Goal: Navigation & Orientation: Find specific page/section

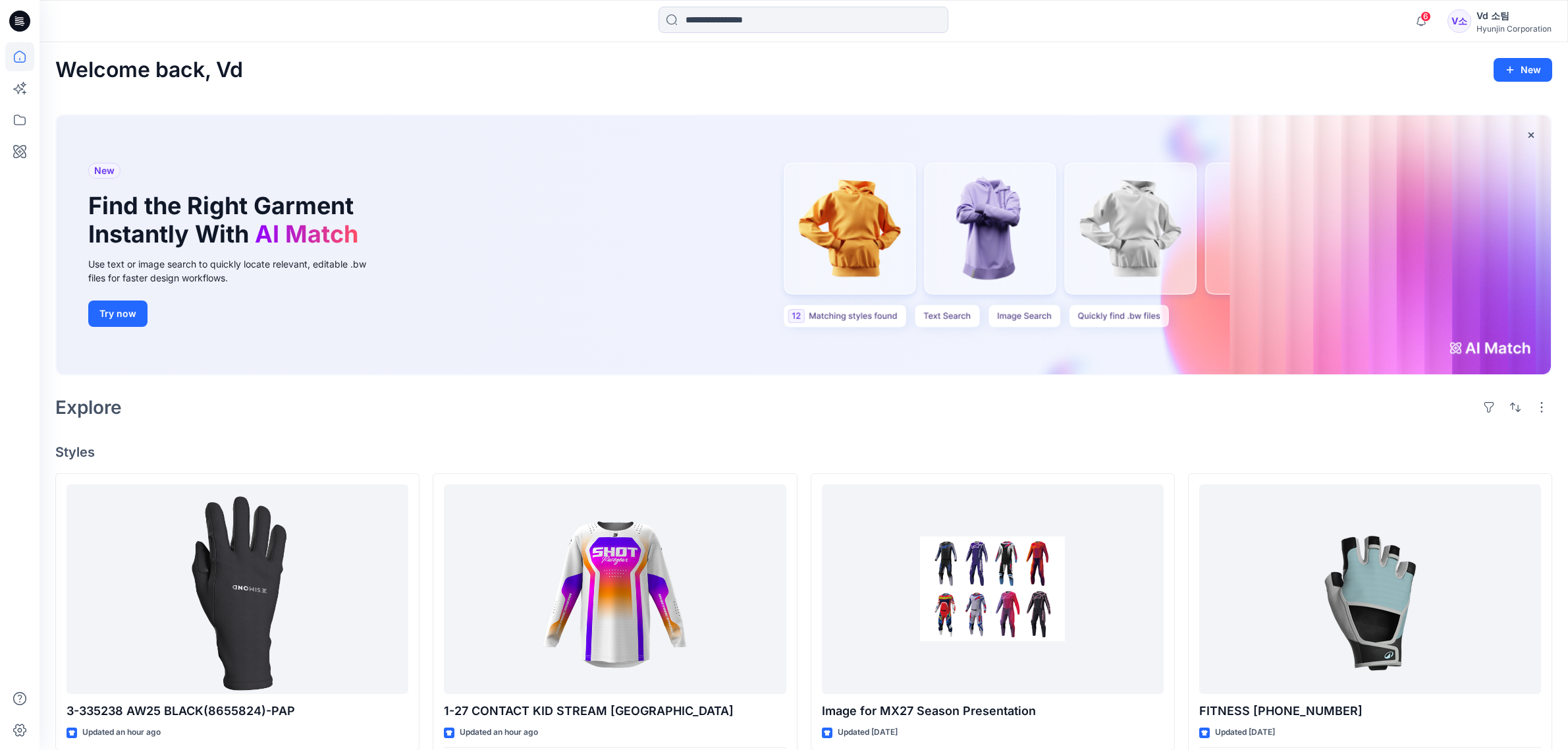
click at [1434, 21] on button "button" at bounding box center [1421, 21] width 26 height 26
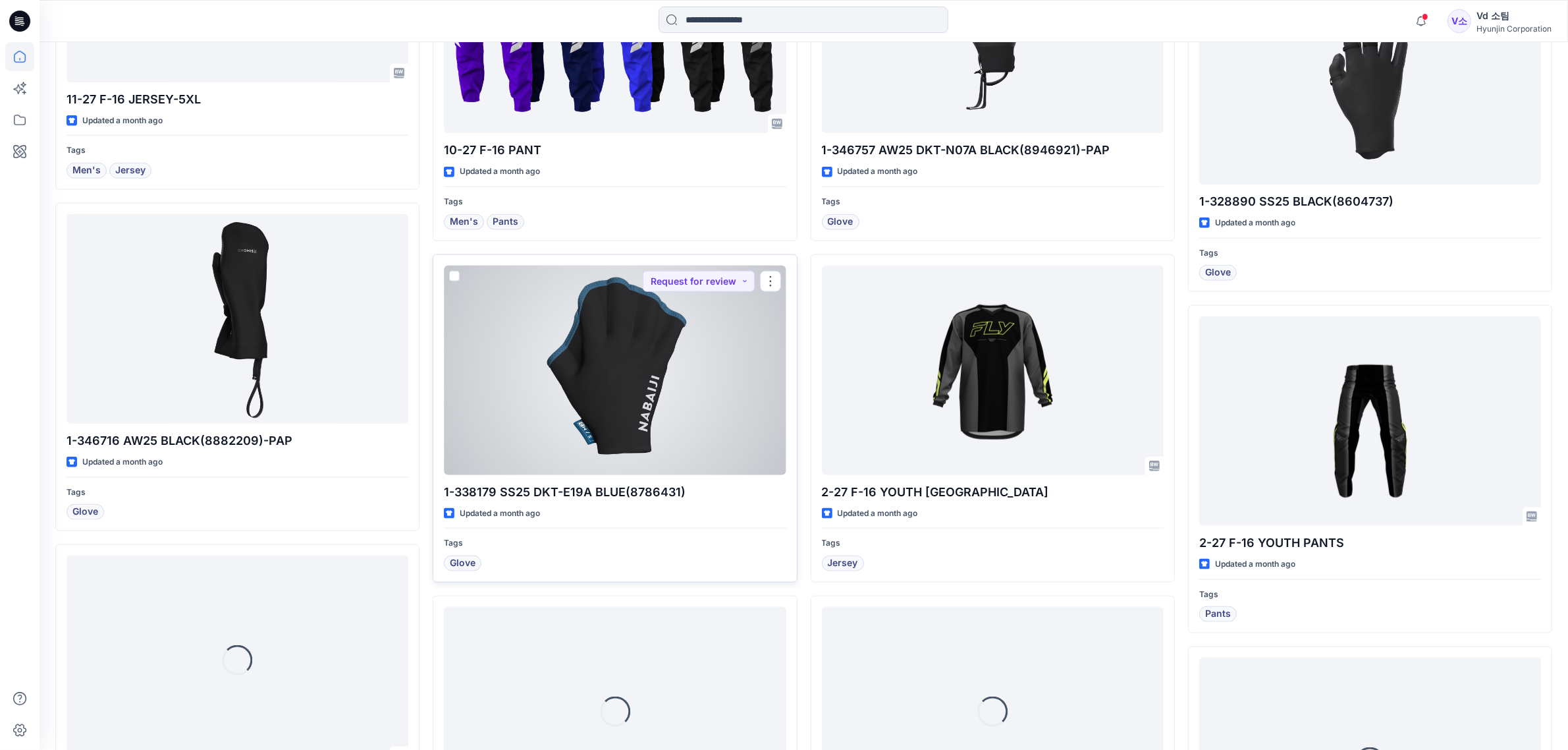
scroll to position [1904, 0]
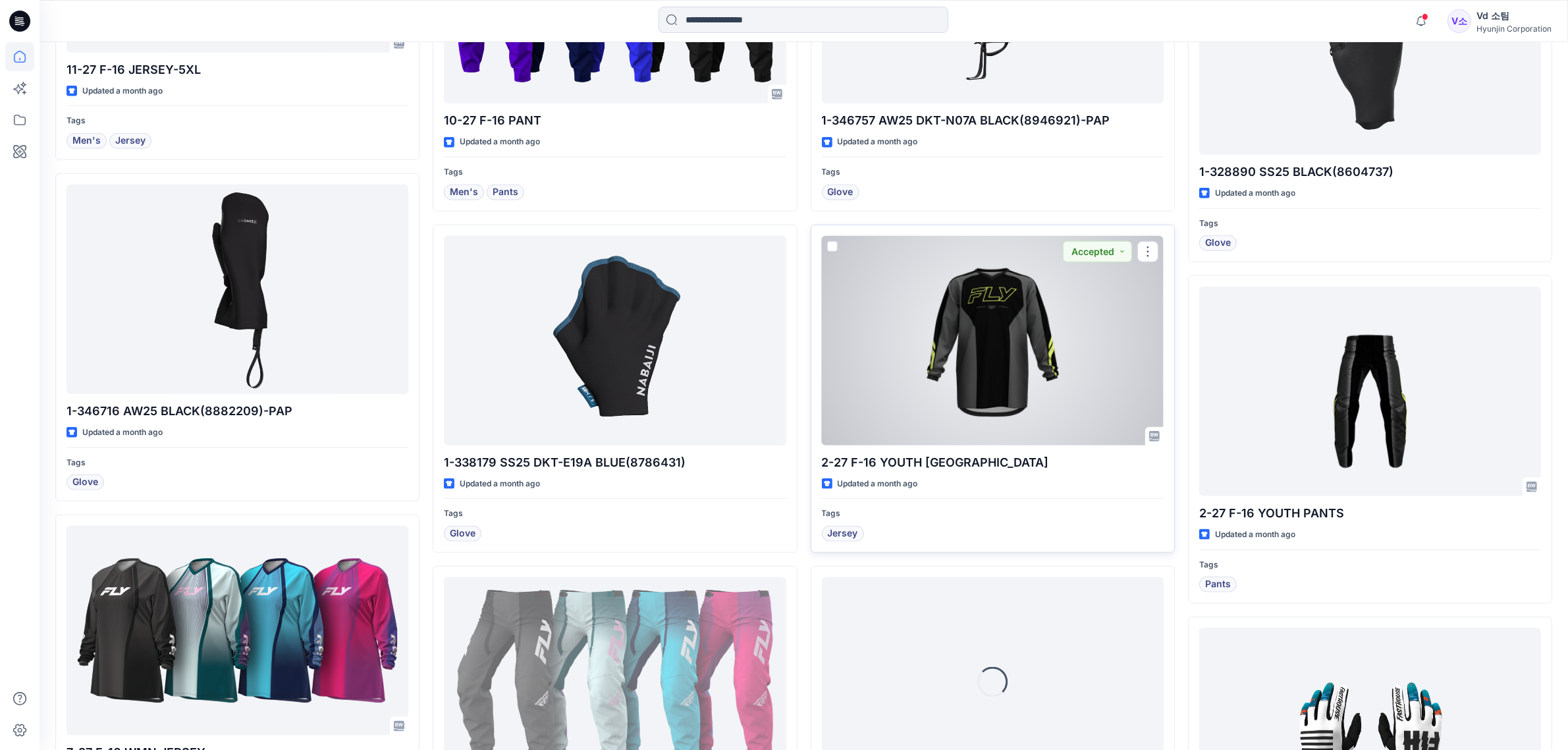
click at [939, 394] on div at bounding box center [992, 340] width 342 height 209
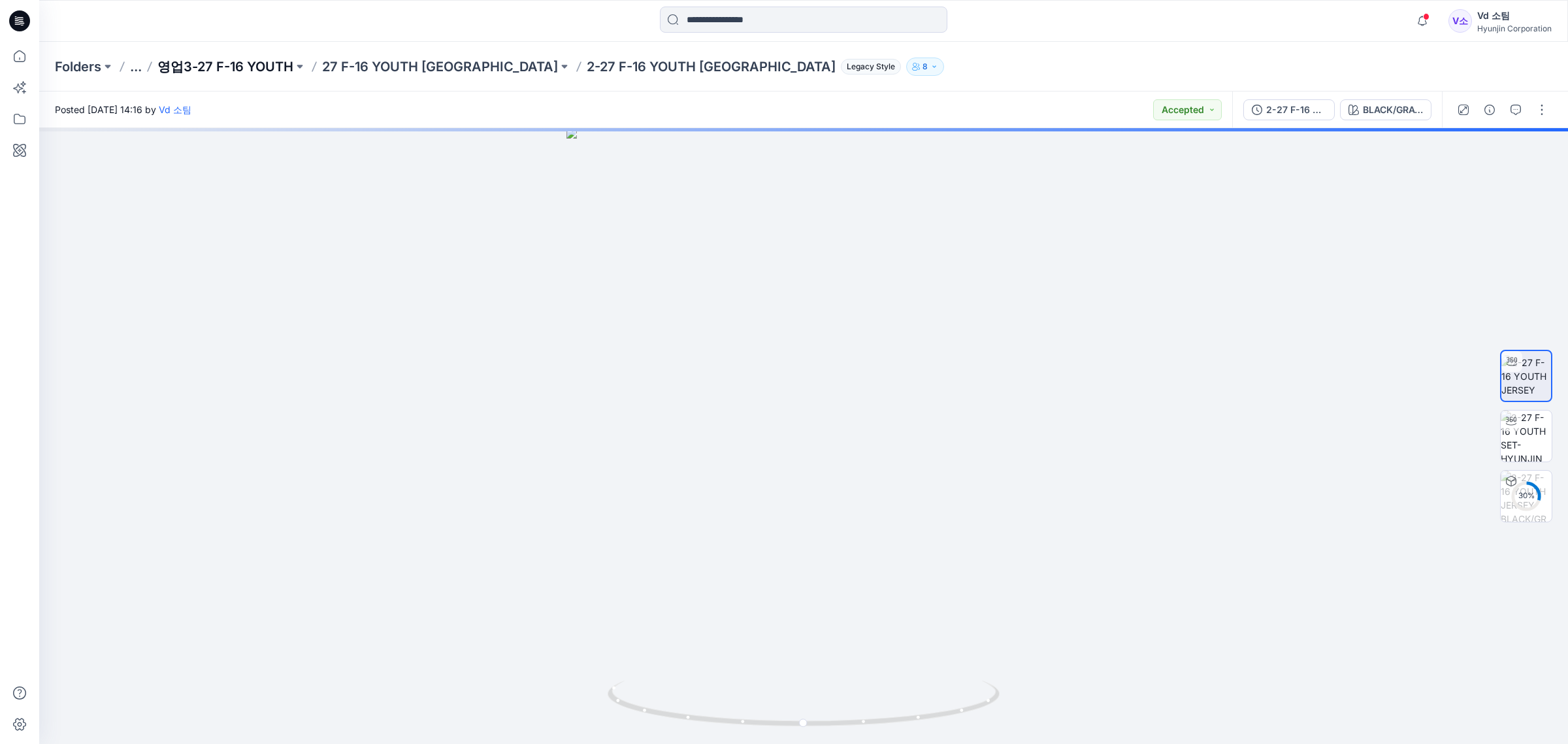
click at [259, 67] on p "영업3-27 F-16 YOUTH" at bounding box center [226, 66] width 136 height 18
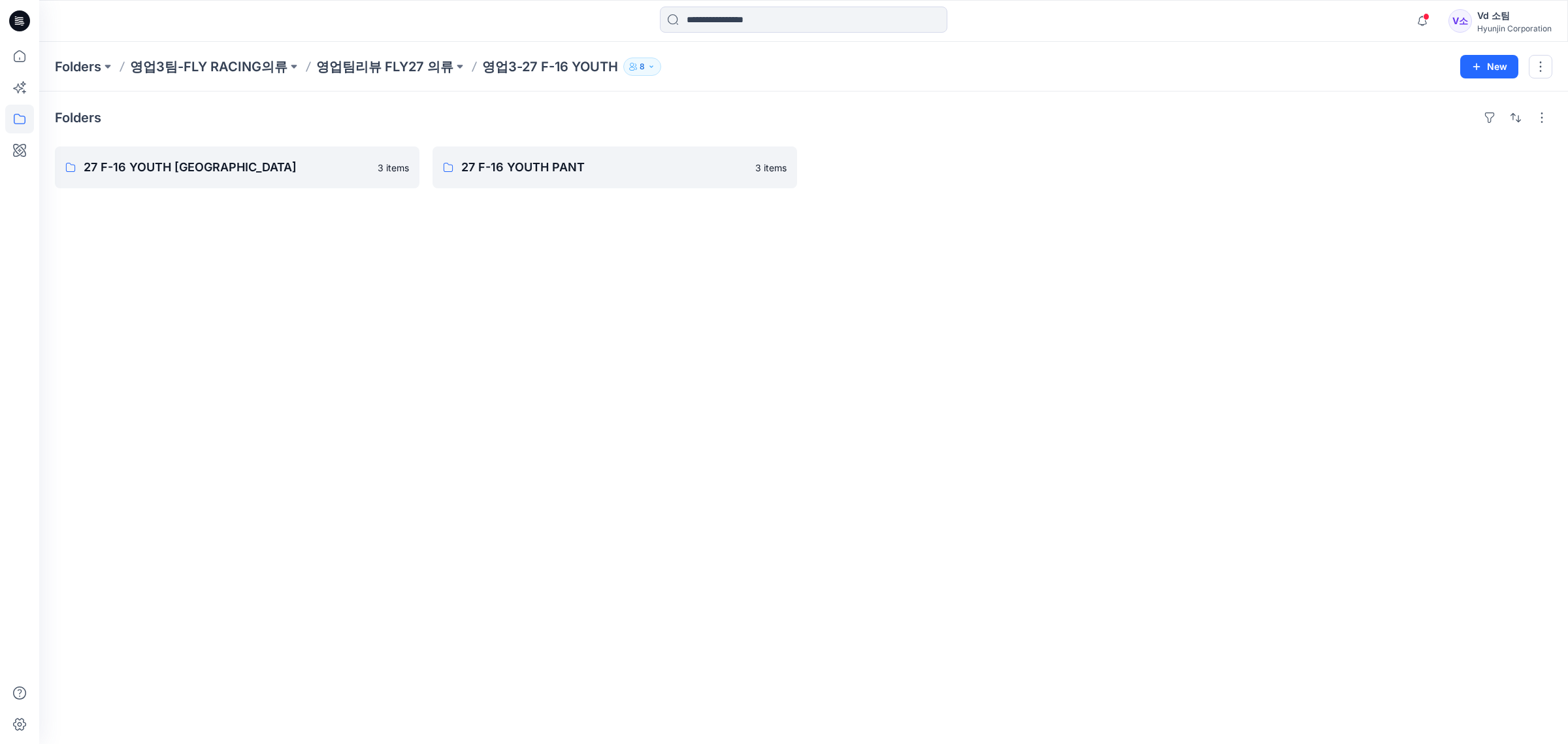
click at [20, 24] on icon at bounding box center [17, 24] width 6 height 1
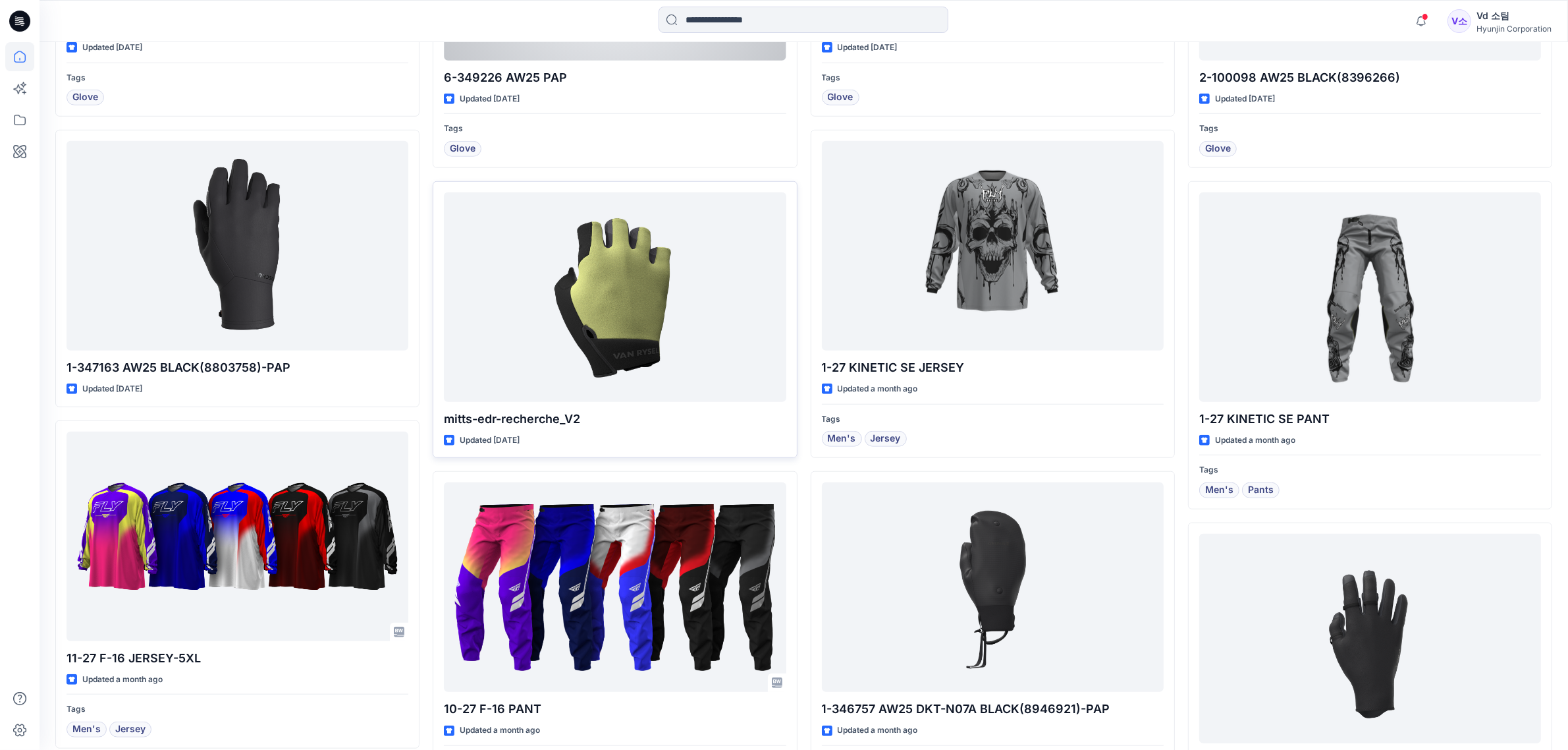
scroll to position [1647, 0]
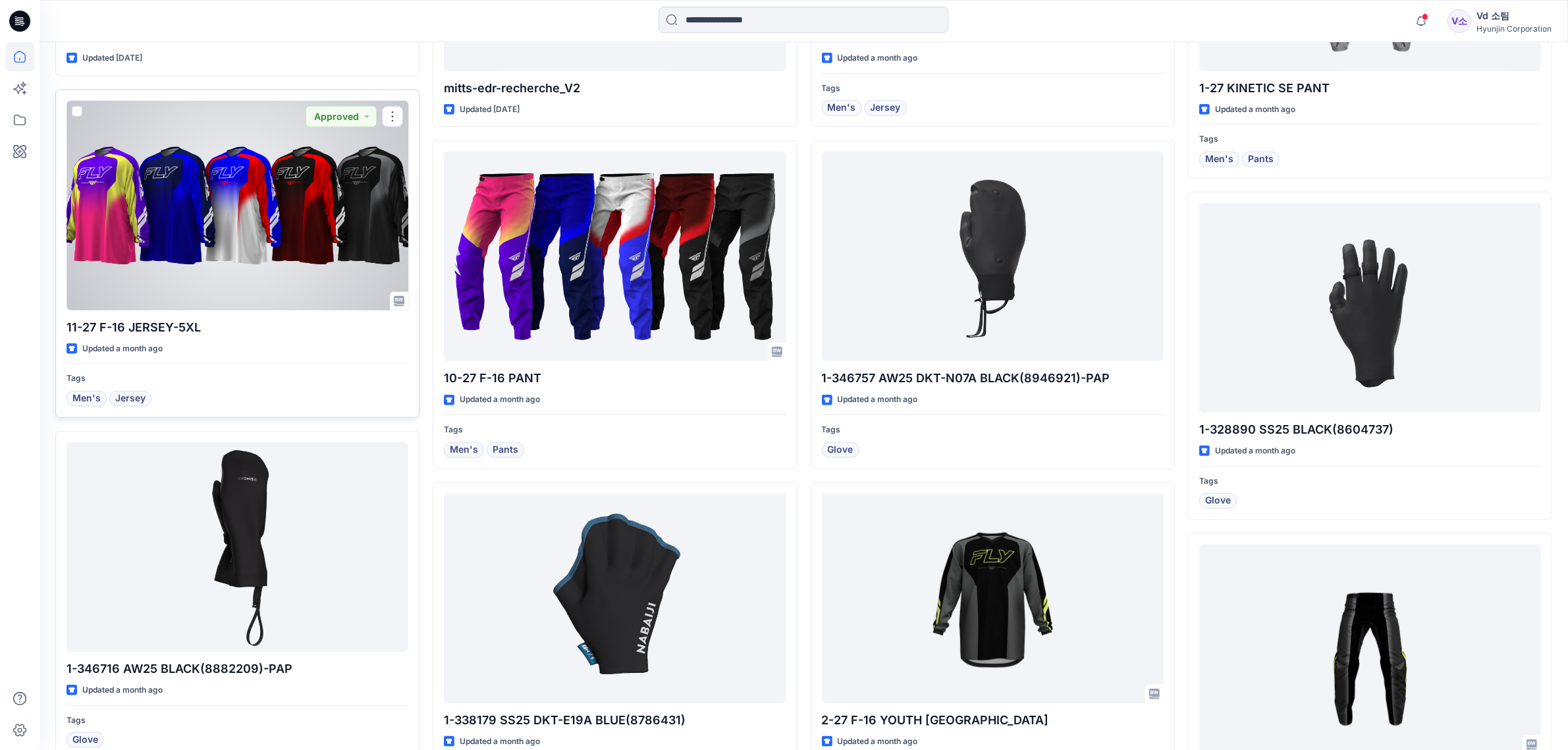
click at [332, 258] on div at bounding box center [237, 206] width 342 height 209
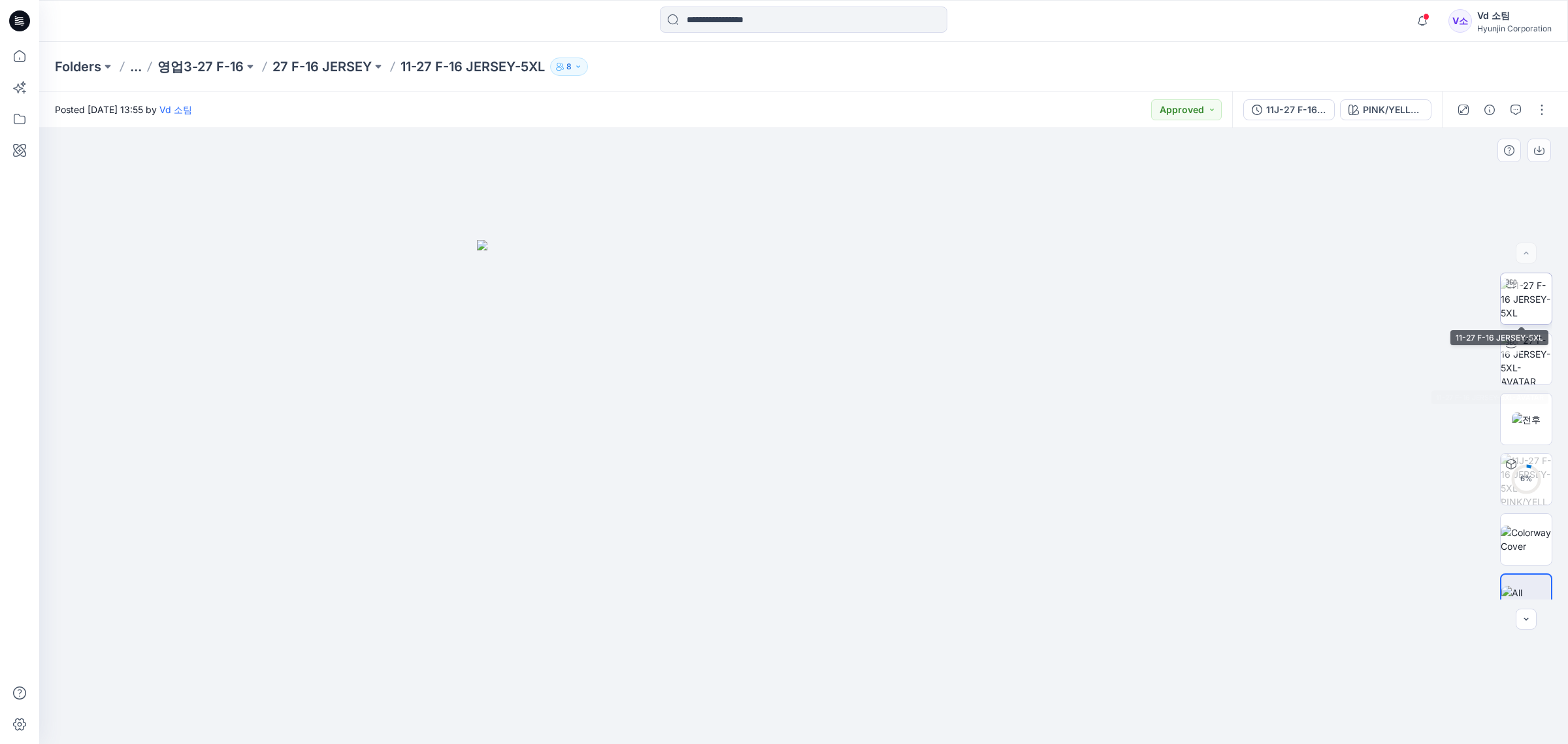
click at [1516, 305] on img at bounding box center [1526, 298] width 51 height 41
click at [224, 60] on p "영업3-27 F-16" at bounding box center [201, 66] width 86 height 18
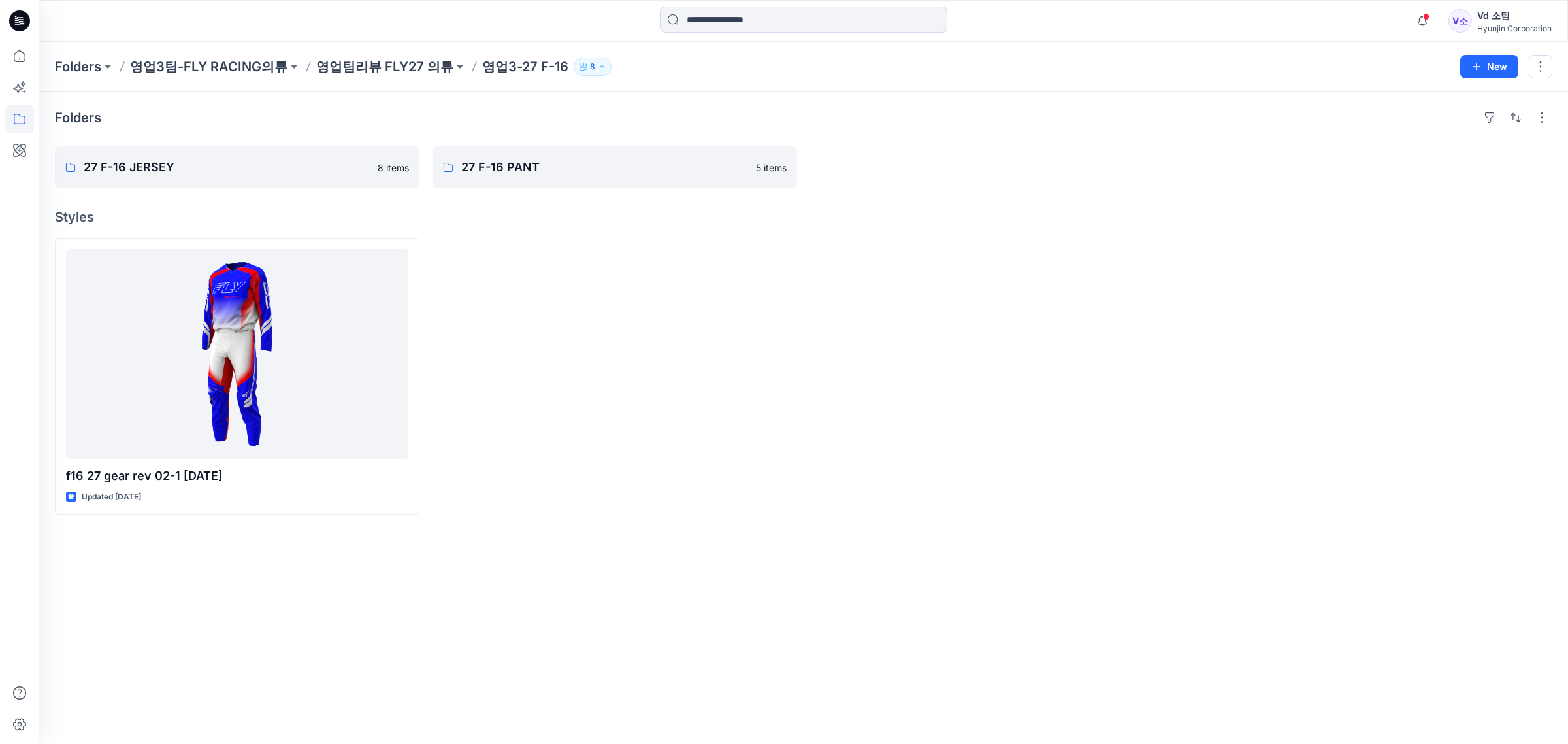
click at [250, 76] on div "Folders 영업3팀-FLY RACING의류 영업팀리뷰 FLY27 의류 영업3-27 F-16 8 New" at bounding box center [803, 66] width 1529 height 50
click at [249, 70] on p "영업3팀-FLY RACING의류" at bounding box center [208, 66] width 158 height 18
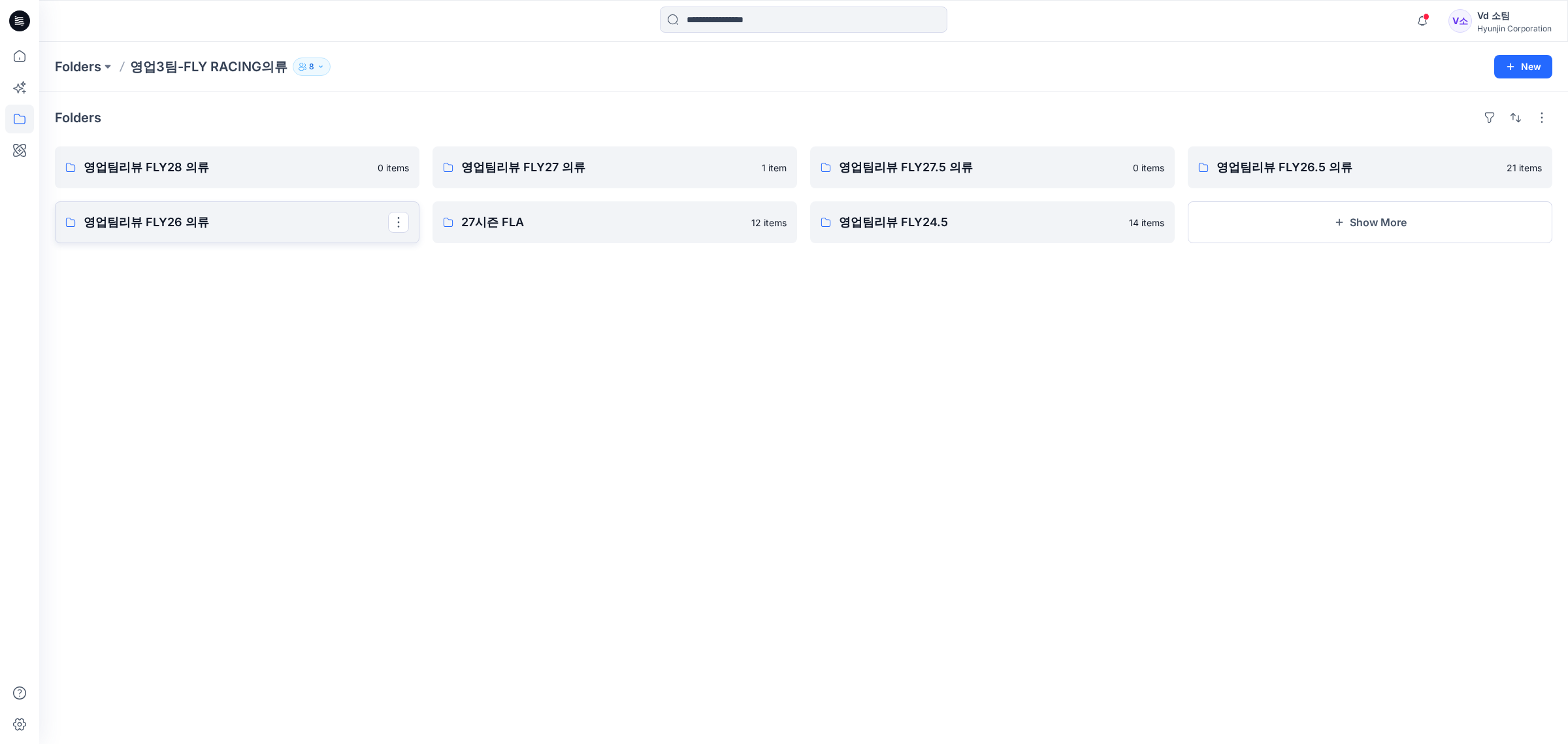
click at [237, 217] on p "영업팀리뷰 FLY26 의류" at bounding box center [235, 222] width 304 height 18
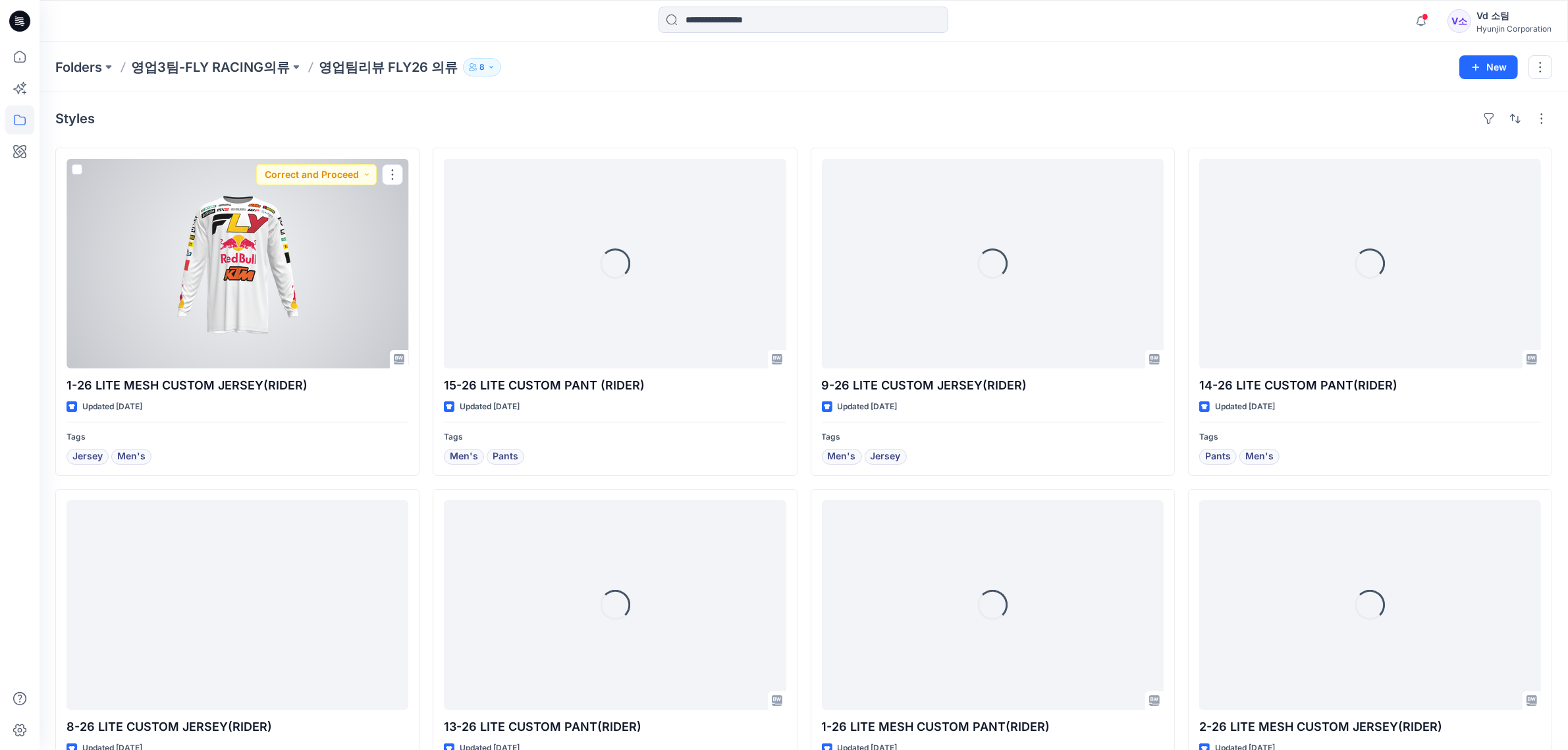
click at [252, 244] on div at bounding box center [237, 264] width 342 height 209
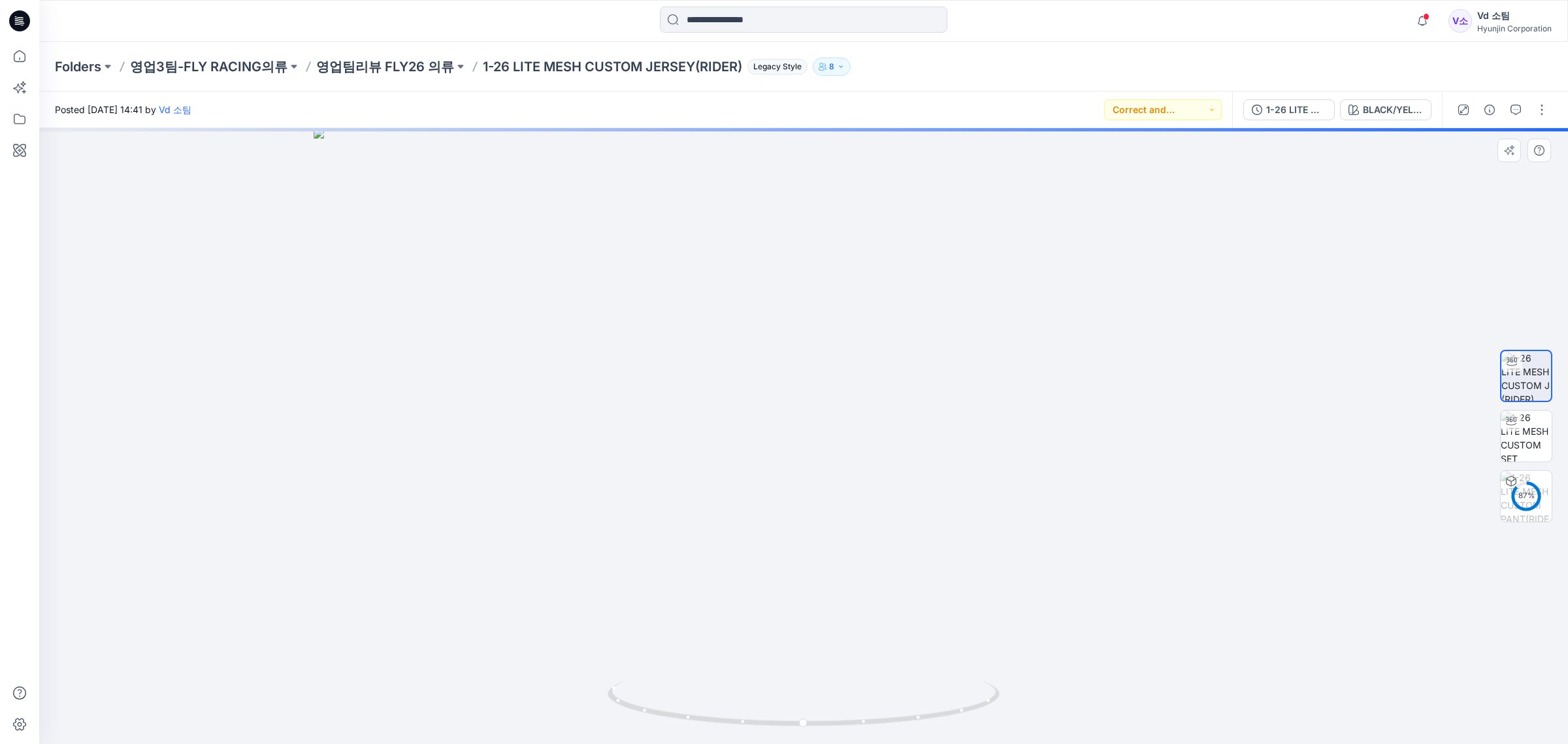
drag, startPoint x: 867, startPoint y: 262, endPoint x: 836, endPoint y: 640, distance: 379.3
click at [837, 629] on img at bounding box center [804, 436] width 980 height 616
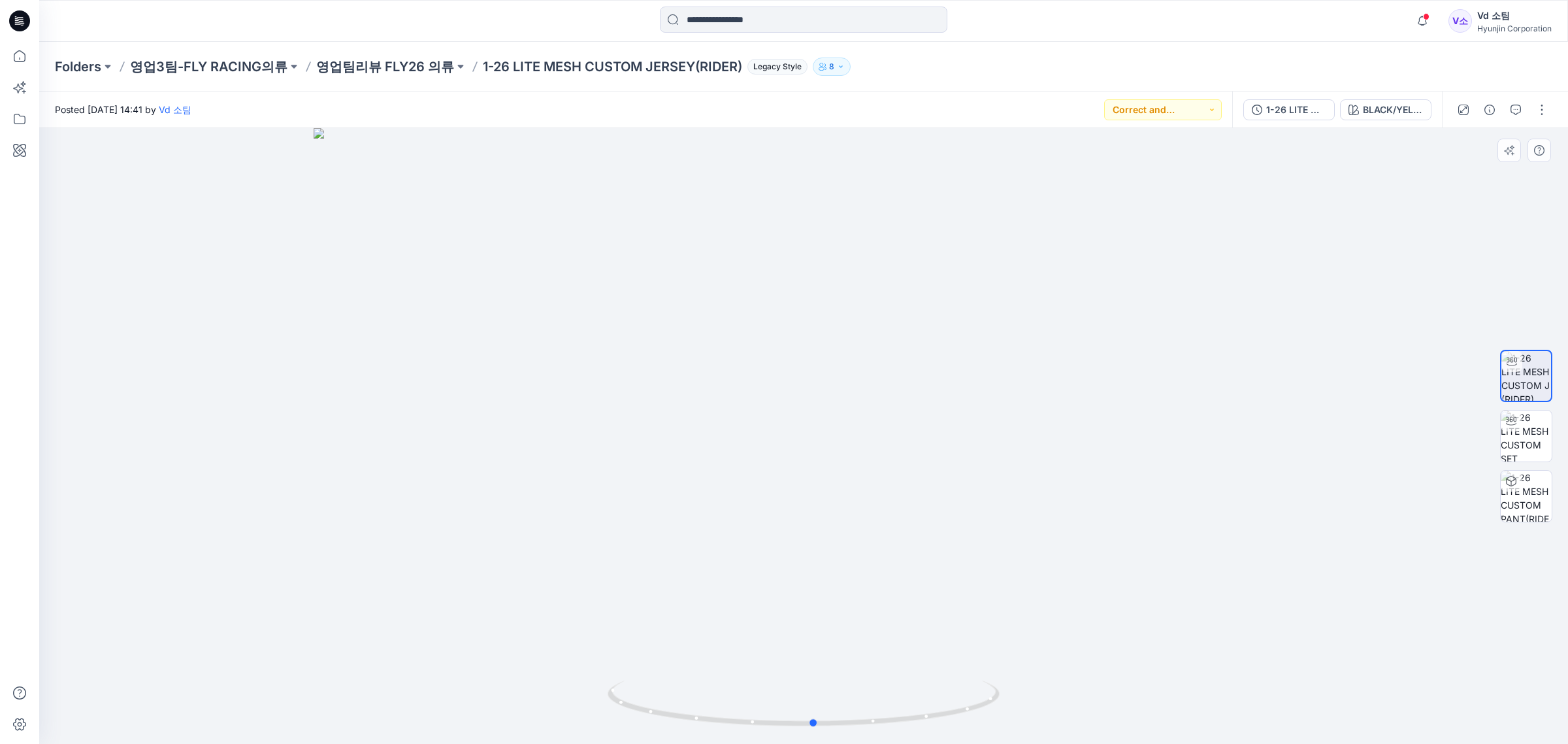
drag, startPoint x: 835, startPoint y: 694, endPoint x: 848, endPoint y: 671, distance: 26.4
click at [848, 671] on div at bounding box center [803, 436] width 1529 height 616
click at [1521, 508] on img at bounding box center [1526, 495] width 51 height 51
click at [26, 30] on icon at bounding box center [19, 21] width 21 height 42
